Goal: Task Accomplishment & Management: Use online tool/utility

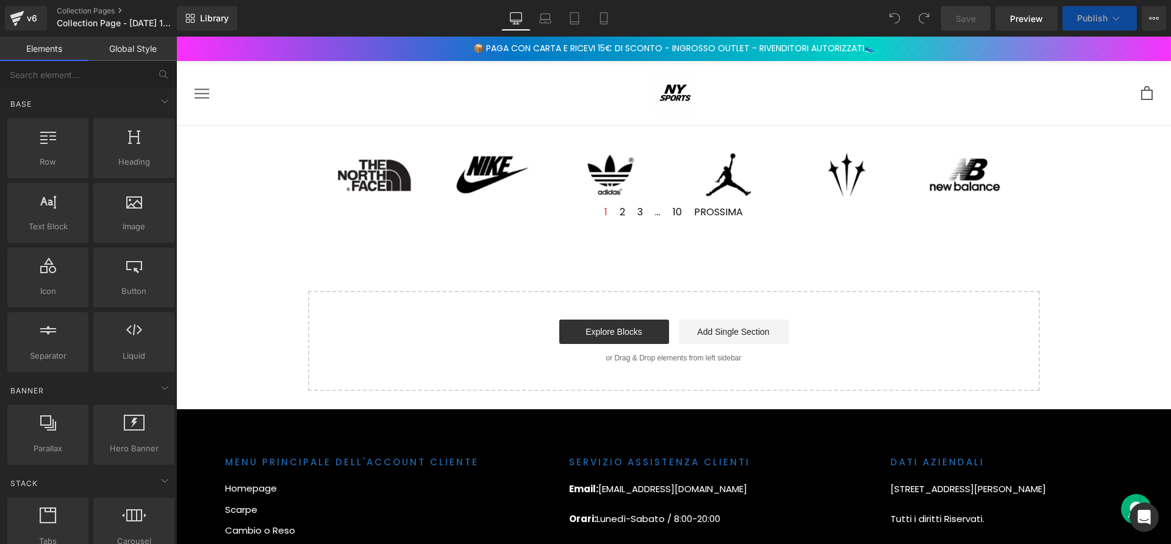
click at [1115, 15] on icon at bounding box center [1116, 18] width 12 height 12
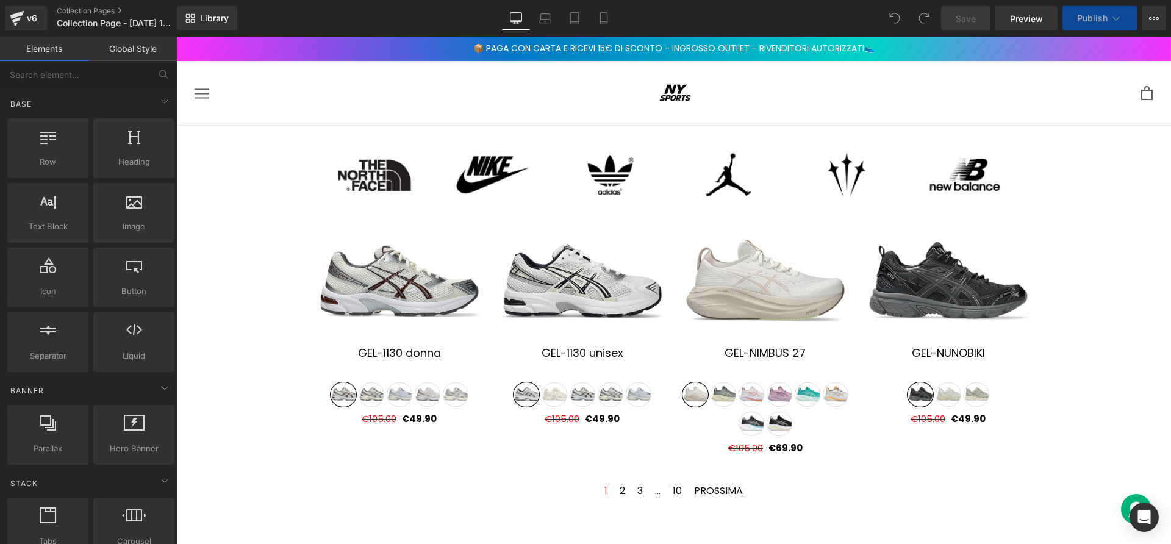
click at [1115, 15] on icon at bounding box center [1116, 18] width 12 height 12
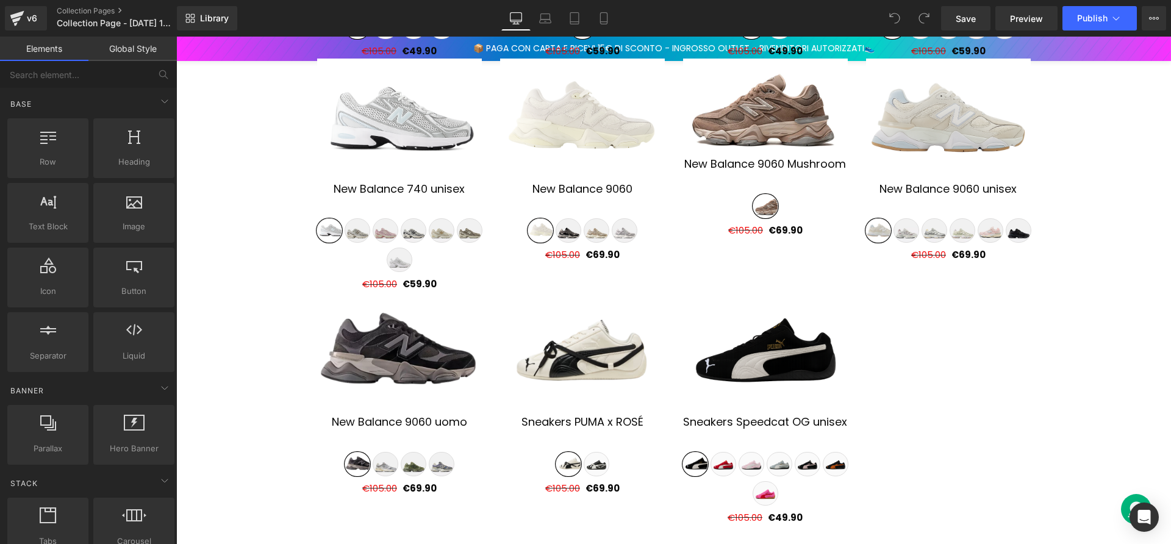
scroll to position [719, 0]
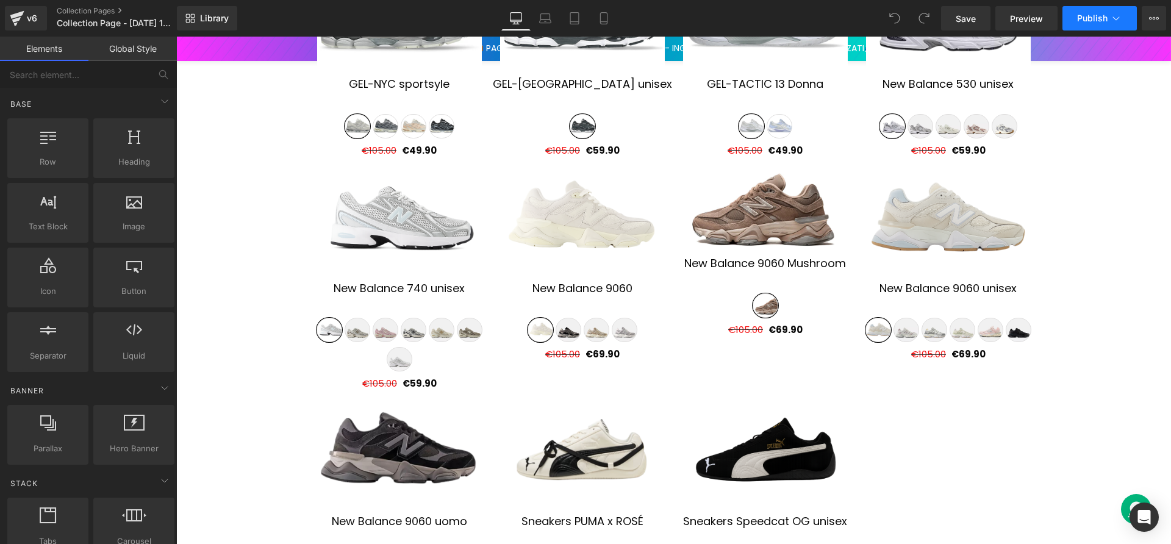
click at [1096, 25] on button "Publish" at bounding box center [1099, 18] width 74 height 24
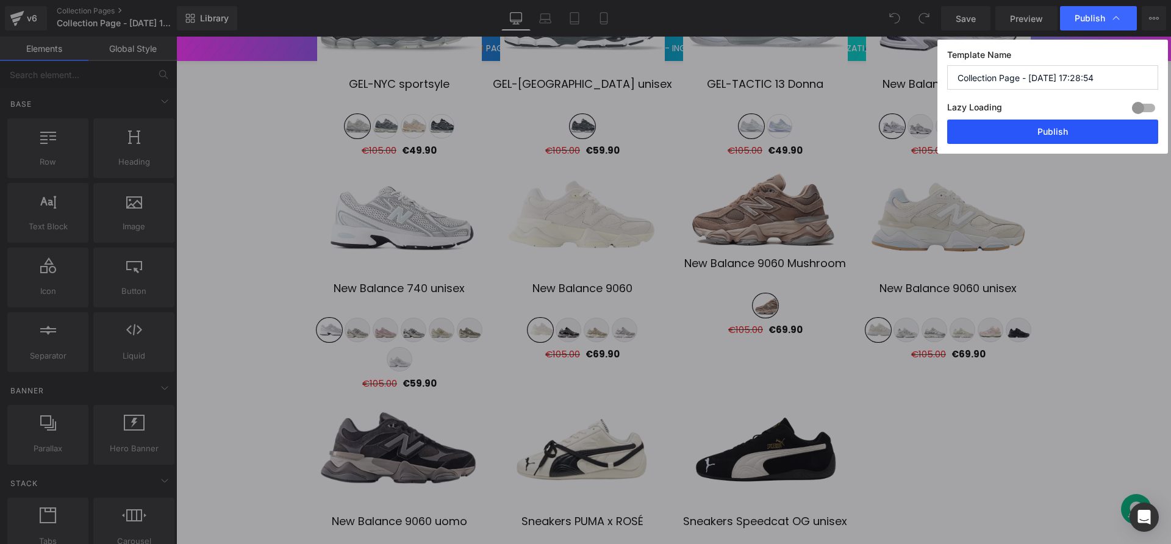
click at [1084, 125] on button "Publish" at bounding box center [1052, 132] width 211 height 24
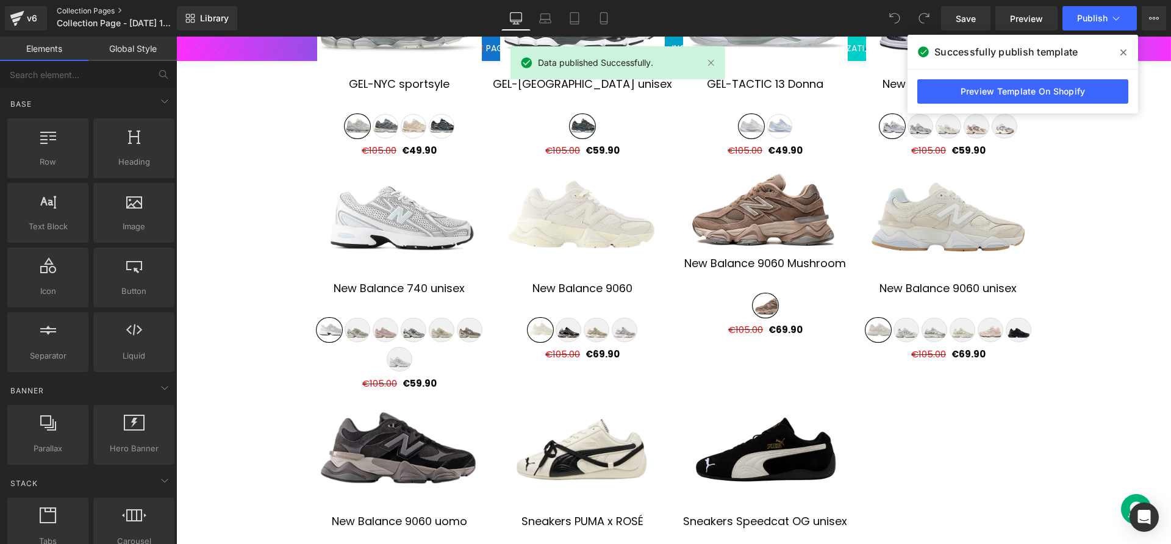
click at [90, 11] on link "Collection Pages" at bounding box center [127, 11] width 140 height 10
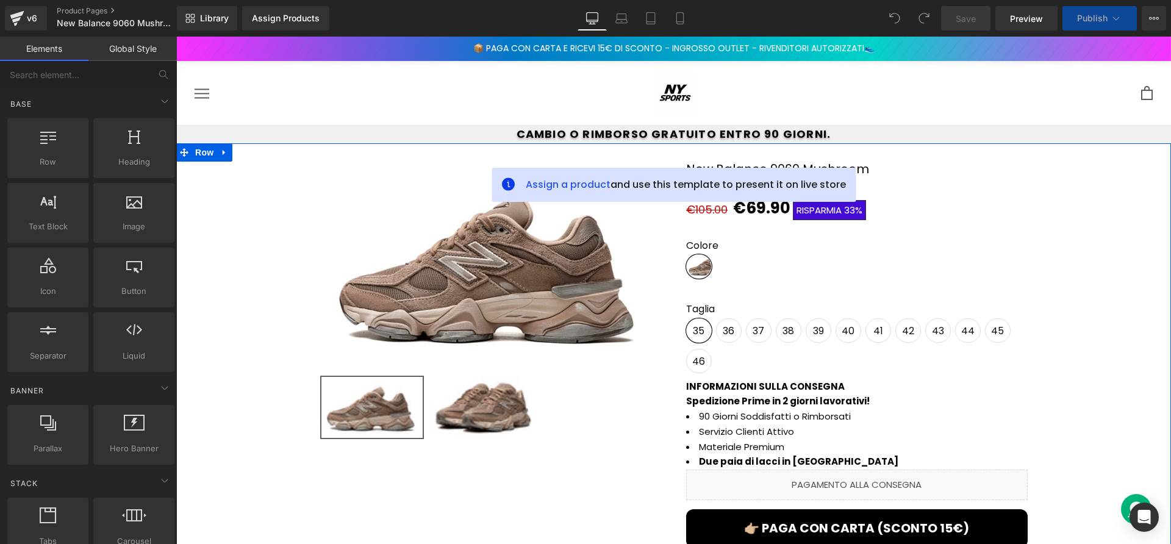
click at [668, 154] on div "Assign a product and use this template to present it on live store Sale Off (P)…" at bounding box center [673, 452] width 995 height 619
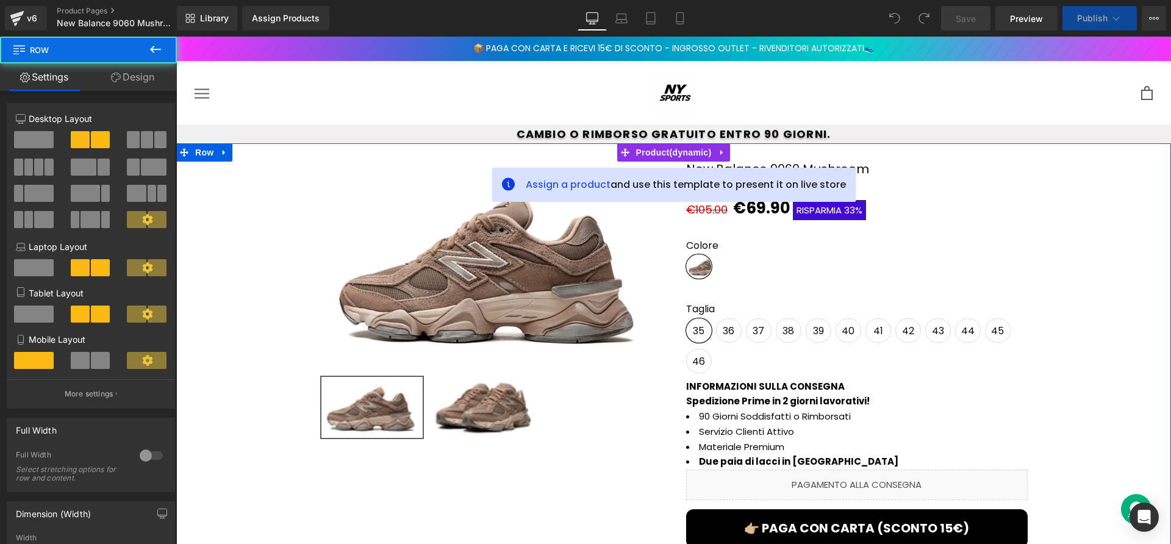
click at [679, 145] on div at bounding box center [673, 144] width 995 height 3
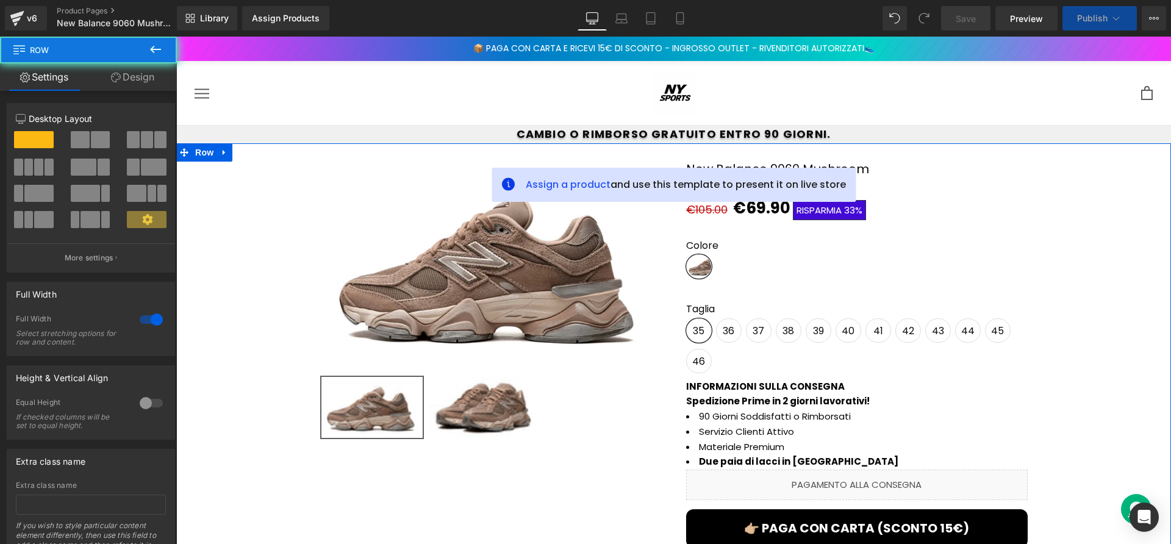
click at [677, 152] on div "Assign a product and use this template to present it on live store Sale Off (P)…" at bounding box center [673, 452] width 995 height 619
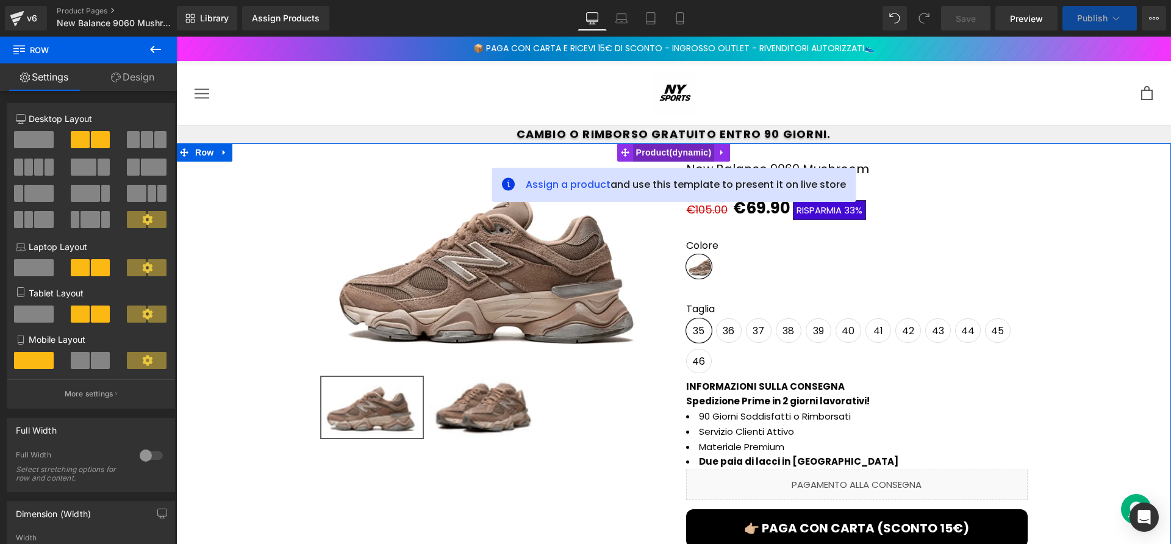
click at [669, 152] on span "Product" at bounding box center [674, 152] width 82 height 18
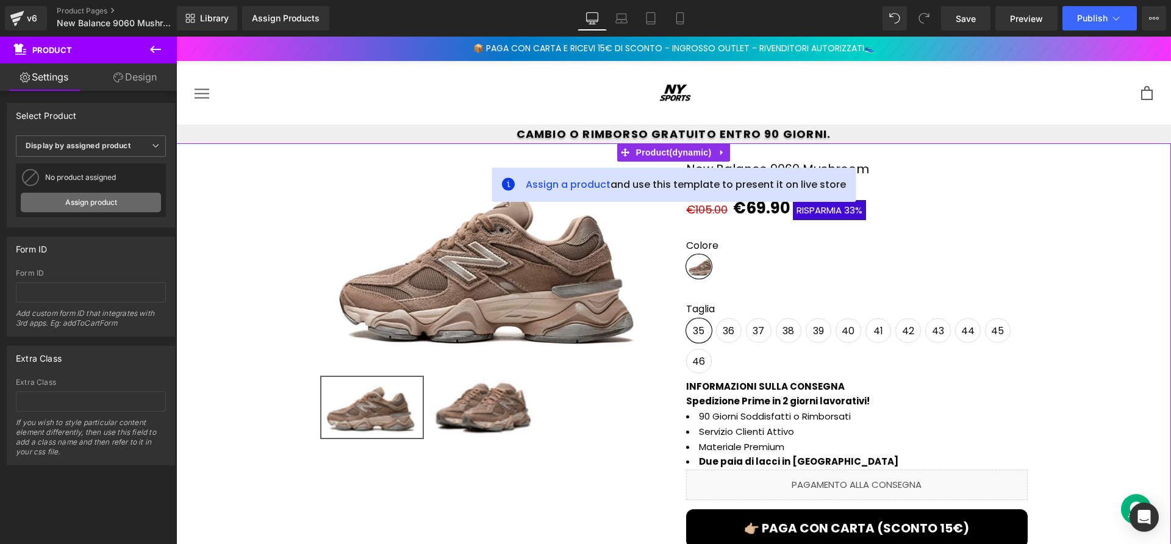
click at [98, 200] on link "Assign product" at bounding box center [91, 203] width 140 height 20
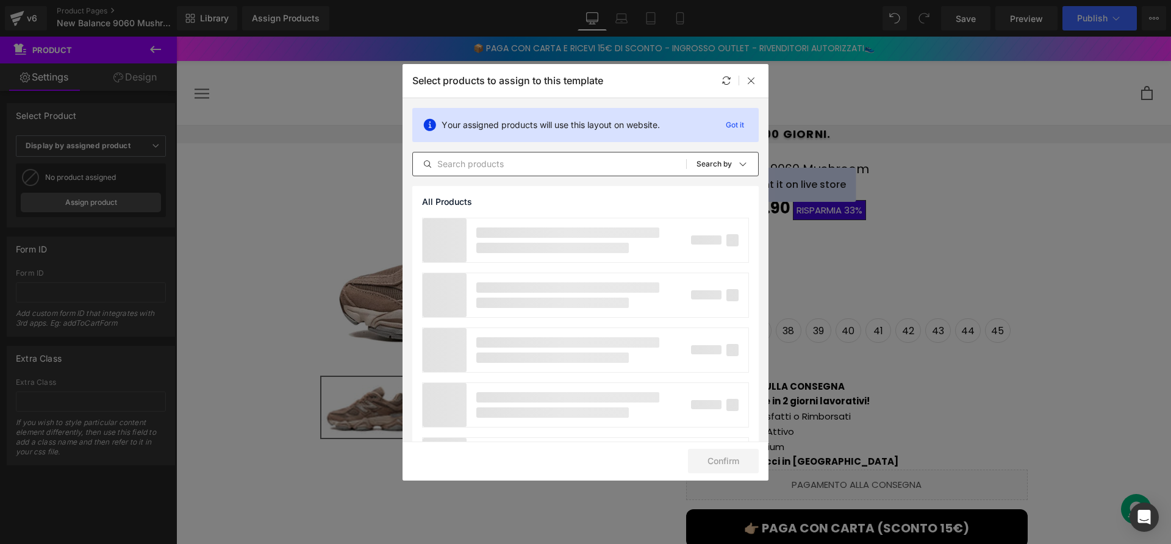
click at [538, 157] on input "text" at bounding box center [549, 164] width 273 height 15
paste input "New Balance 9060 Mushroom"
type input "New Balance 9060 Mushroom"
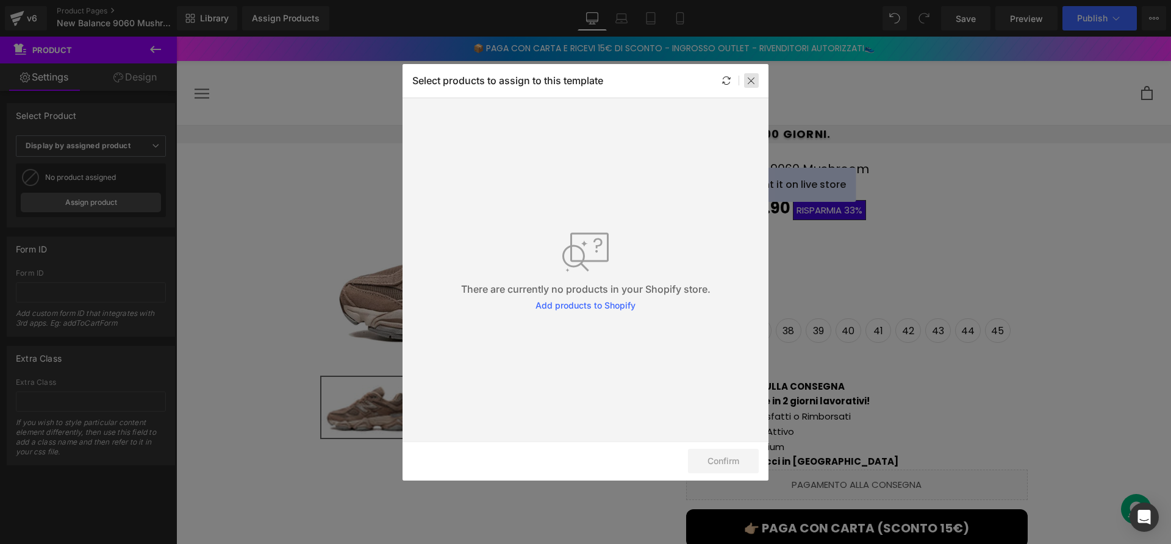
drag, startPoint x: 753, startPoint y: 87, endPoint x: 577, endPoint y: 51, distance: 180.0
click at [753, 87] on div at bounding box center [751, 80] width 15 height 15
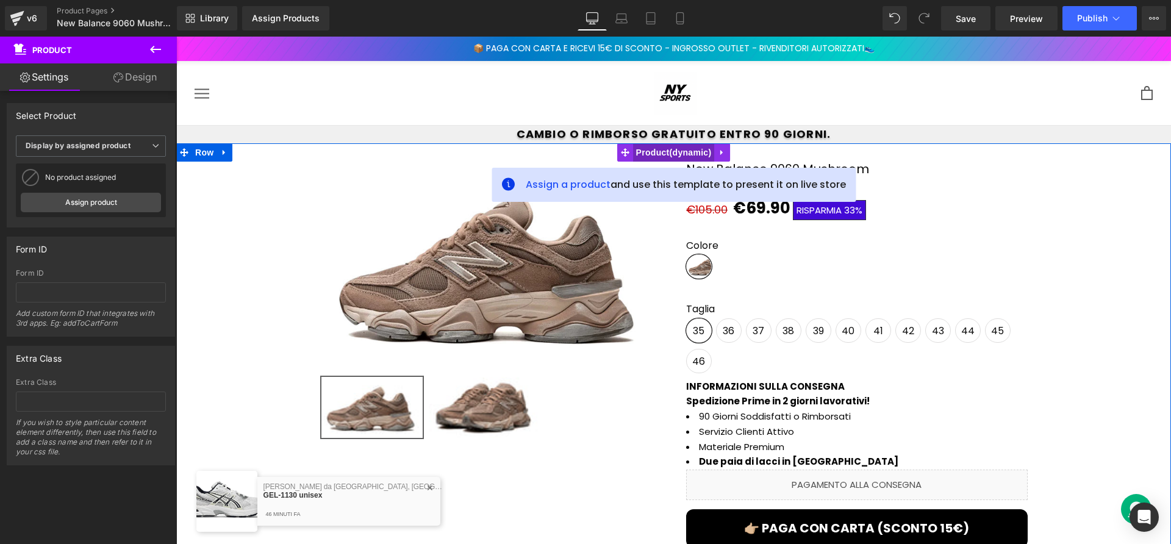
click at [671, 148] on span "Product" at bounding box center [674, 152] width 82 height 18
click at [118, 190] on div "No product assigned New Balance 9060 Assign product" at bounding box center [91, 190] width 150 height 54
click at [126, 196] on link "Assign product" at bounding box center [91, 203] width 140 height 20
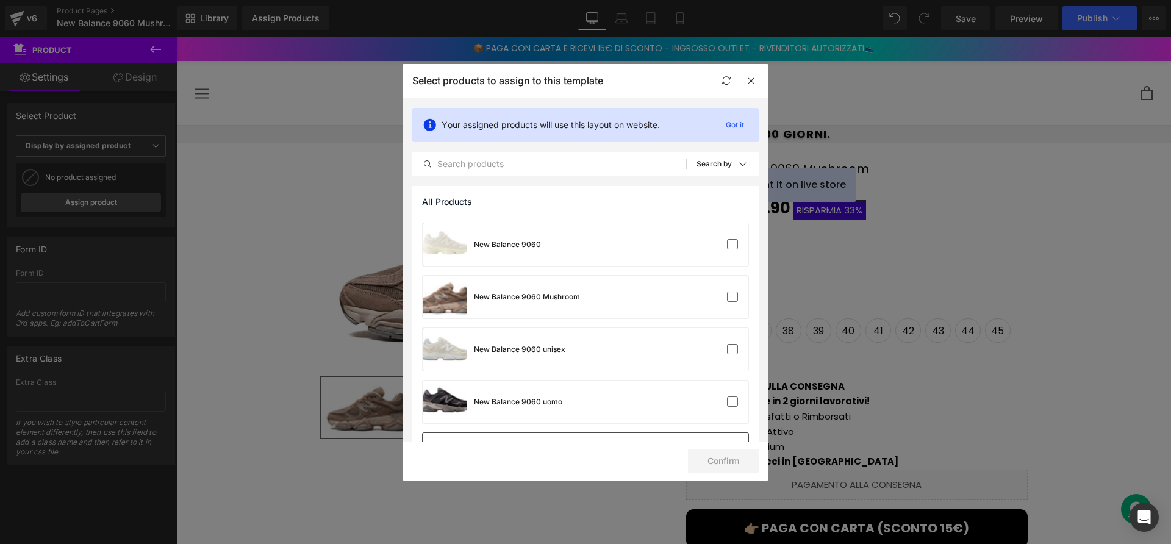
scroll to position [652, 0]
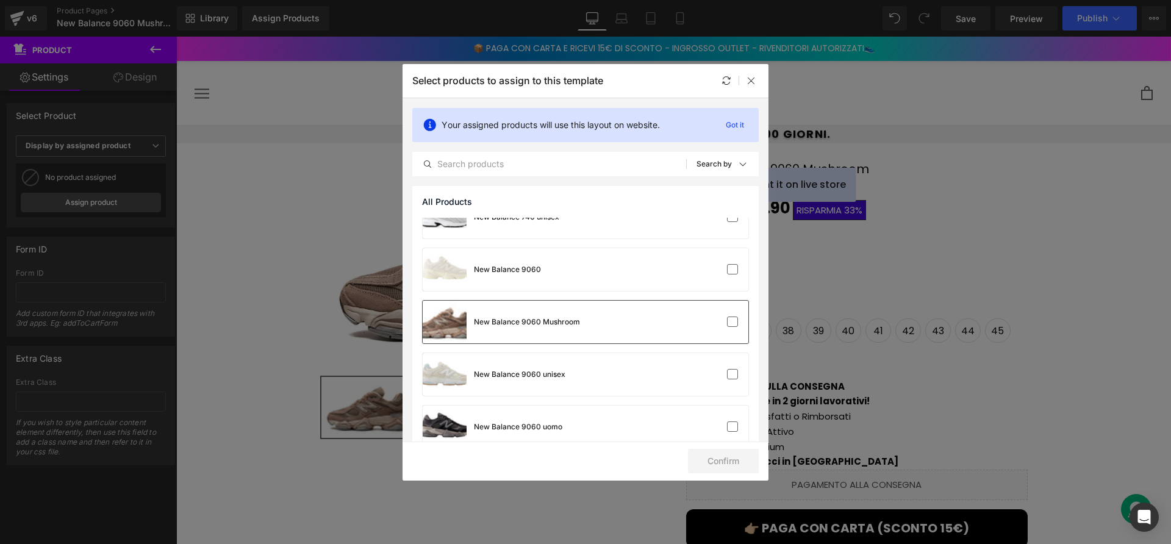
click at [607, 335] on div "New Balance 9060 Mushroom" at bounding box center [586, 322] width 326 height 43
click at [719, 455] on button "Confirm" at bounding box center [723, 461] width 71 height 24
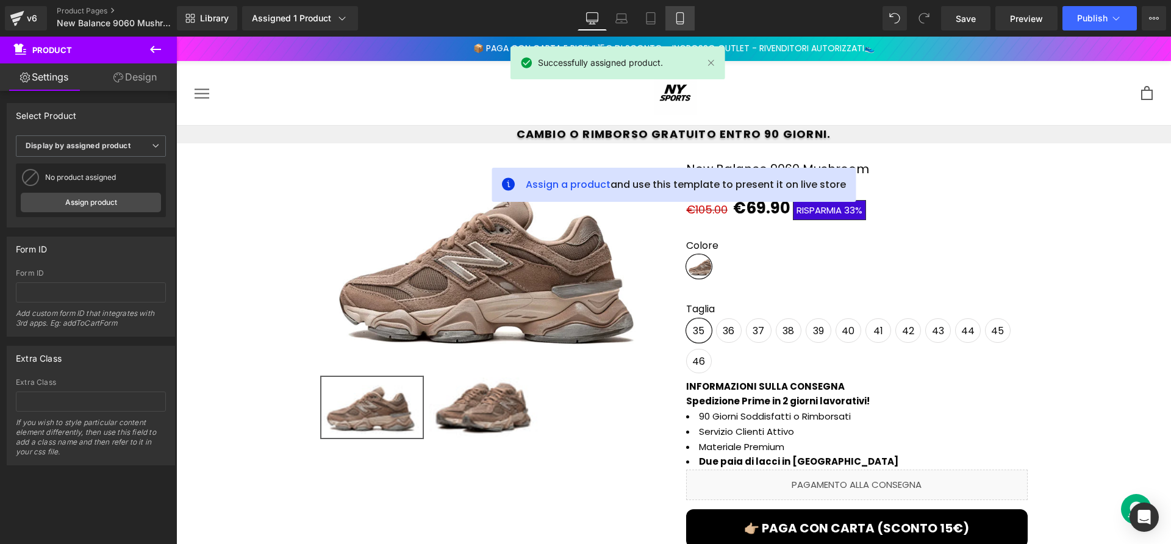
click at [682, 24] on icon at bounding box center [679, 19] width 7 height 12
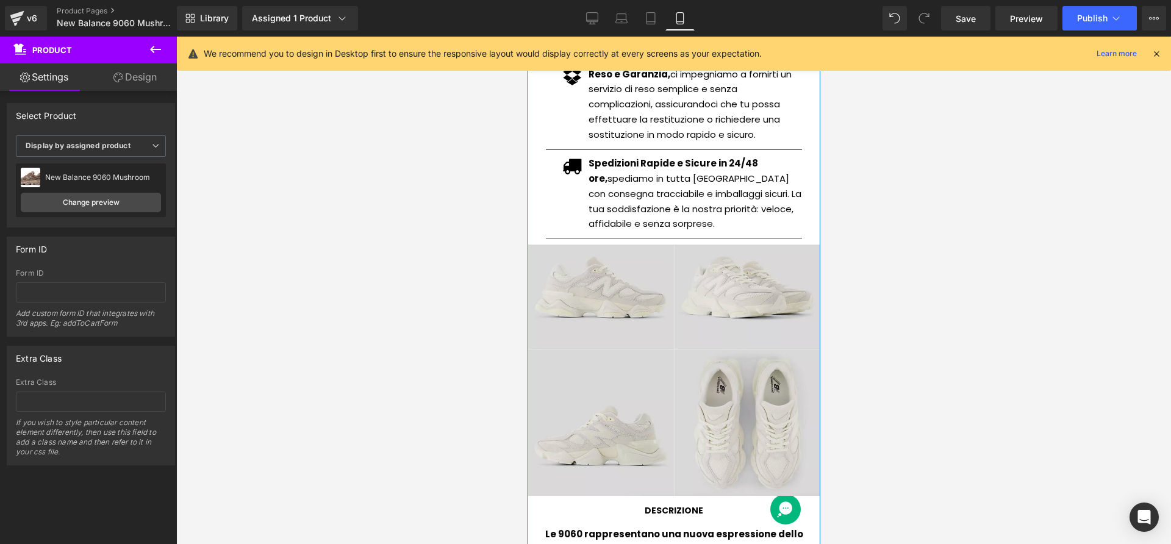
scroll to position [621, 0]
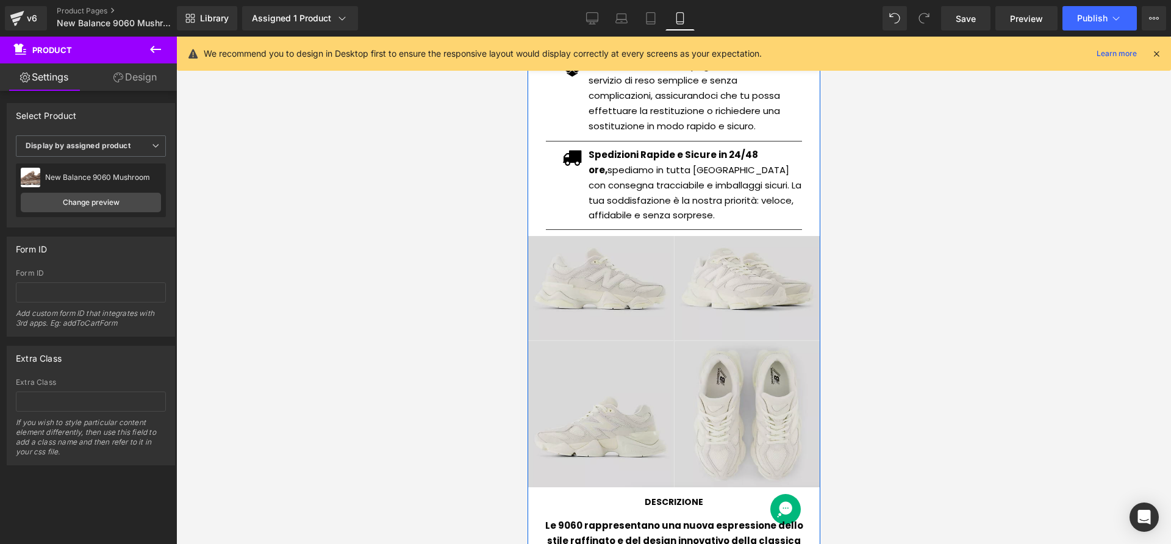
click at [669, 345] on img at bounding box center [673, 361] width 293 height 251
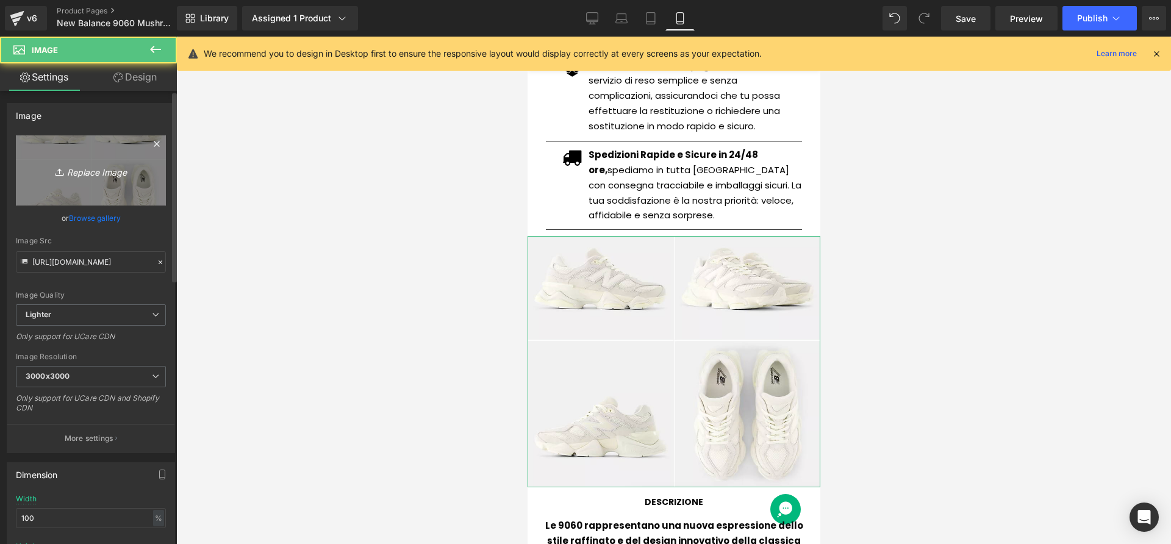
click at [142, 195] on link "Replace Image" at bounding box center [91, 170] width 150 height 70
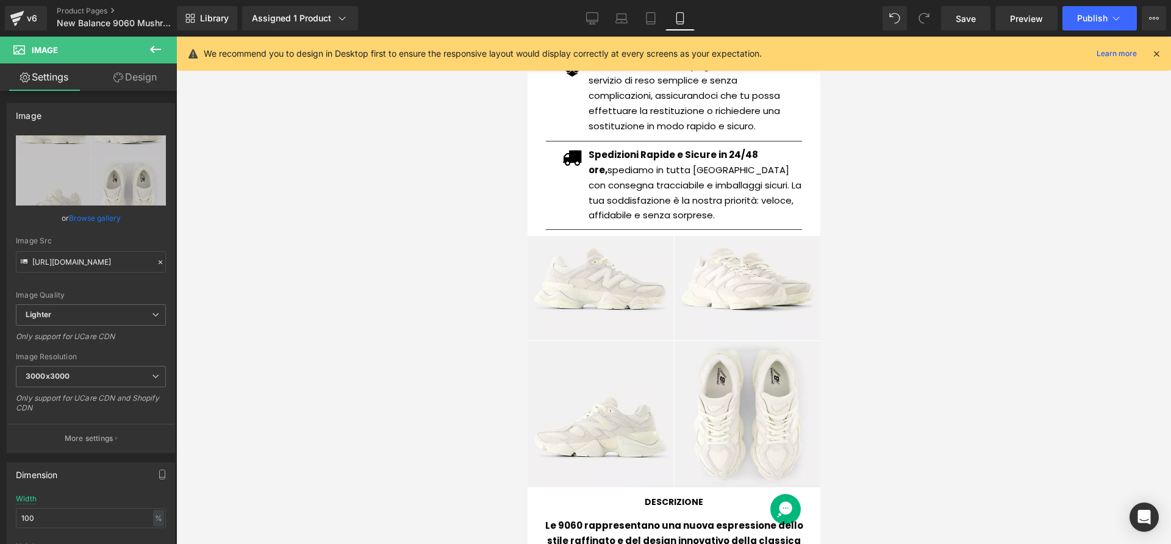
type input "C:\fakepath\Screenshot [DATE] alle 17.27.09.png"
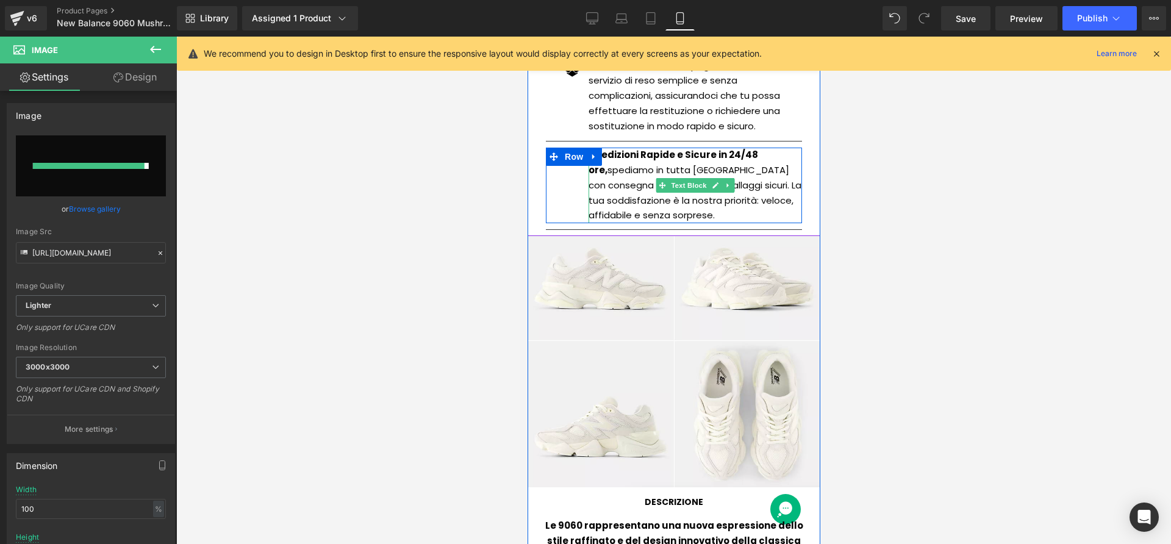
type input "[URL][DOMAIN_NAME]"
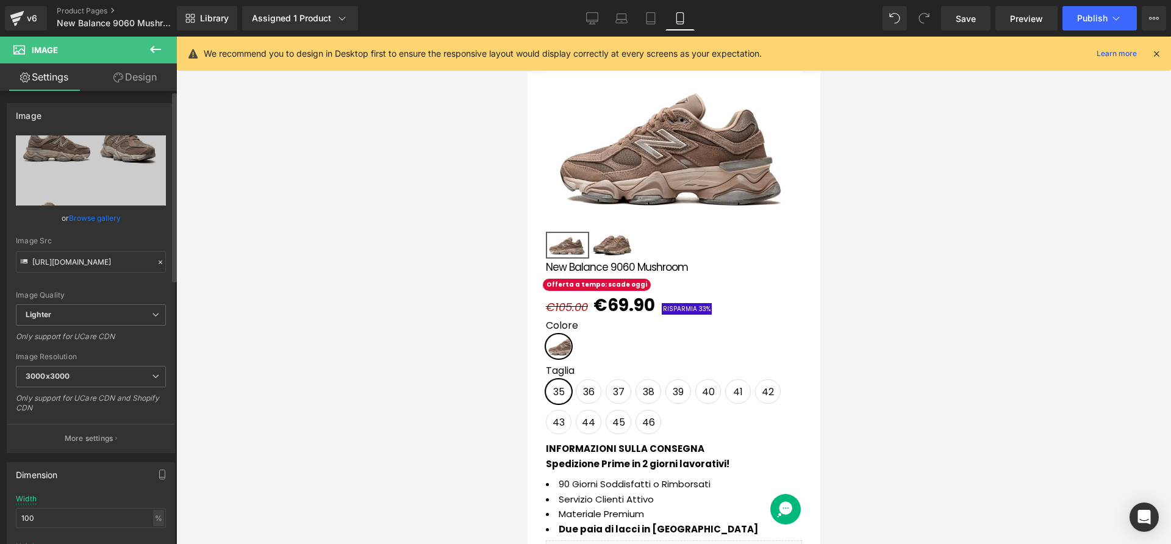
scroll to position [0, 0]
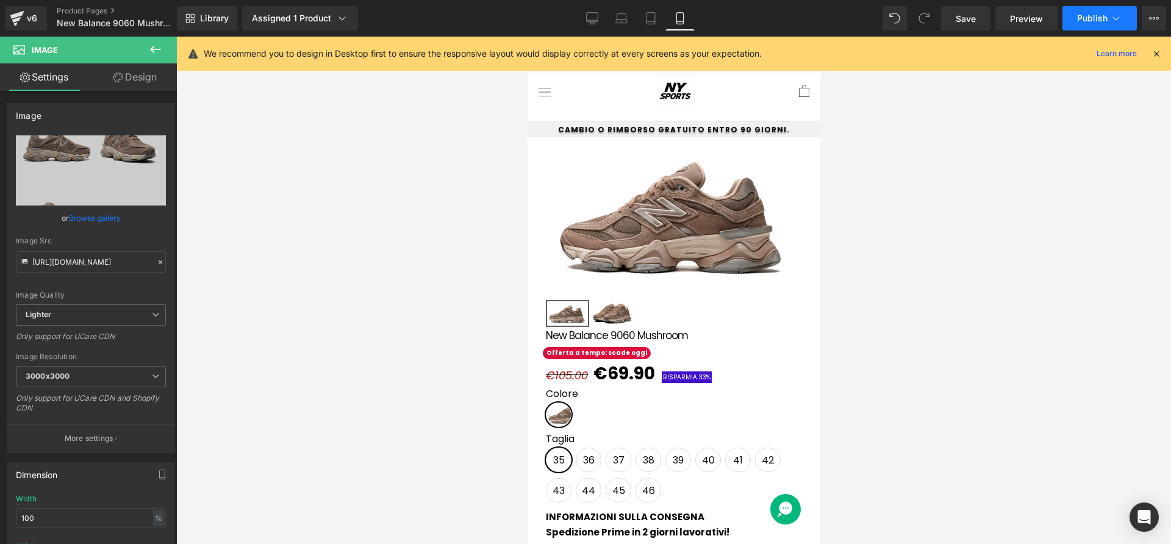
click at [1081, 27] on button "Publish" at bounding box center [1099, 18] width 74 height 24
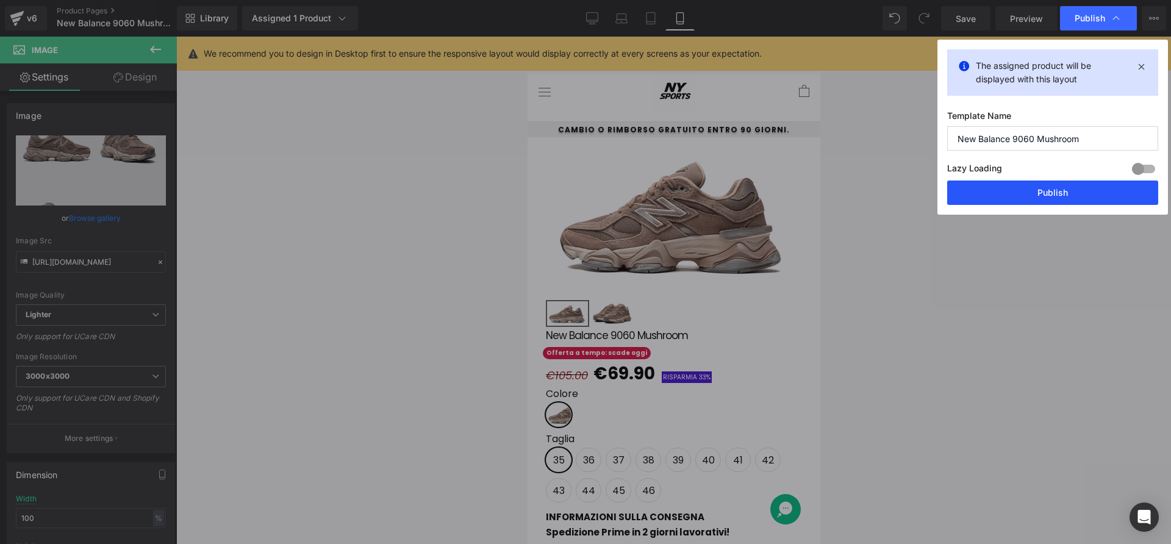
click at [1043, 202] on button "Publish" at bounding box center [1052, 193] width 211 height 24
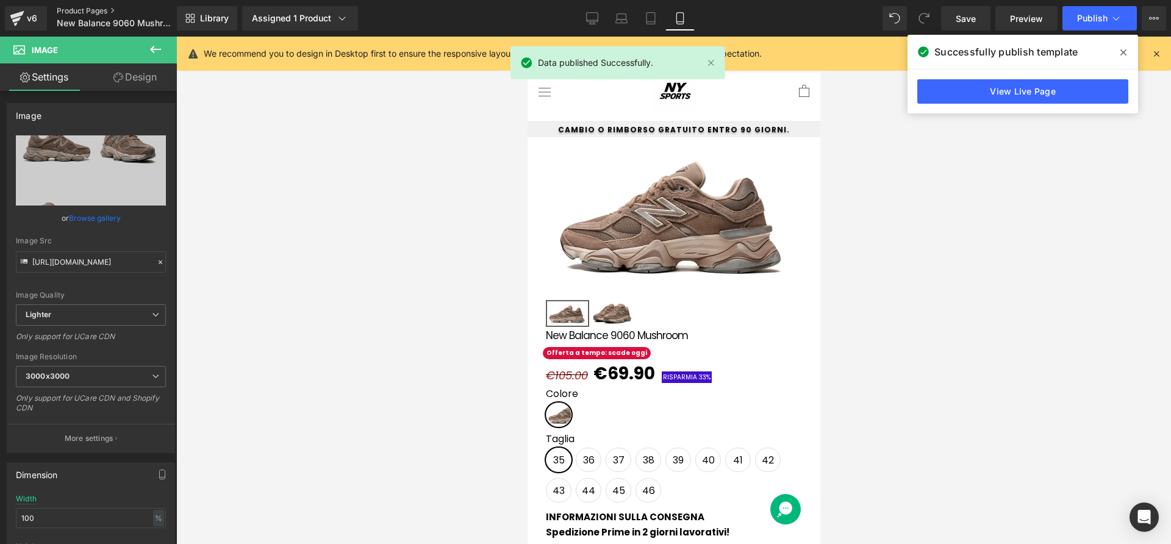
click at [83, 11] on link "Product Pages" at bounding box center [127, 11] width 140 height 10
